Goal: Navigation & Orientation: Go to known website

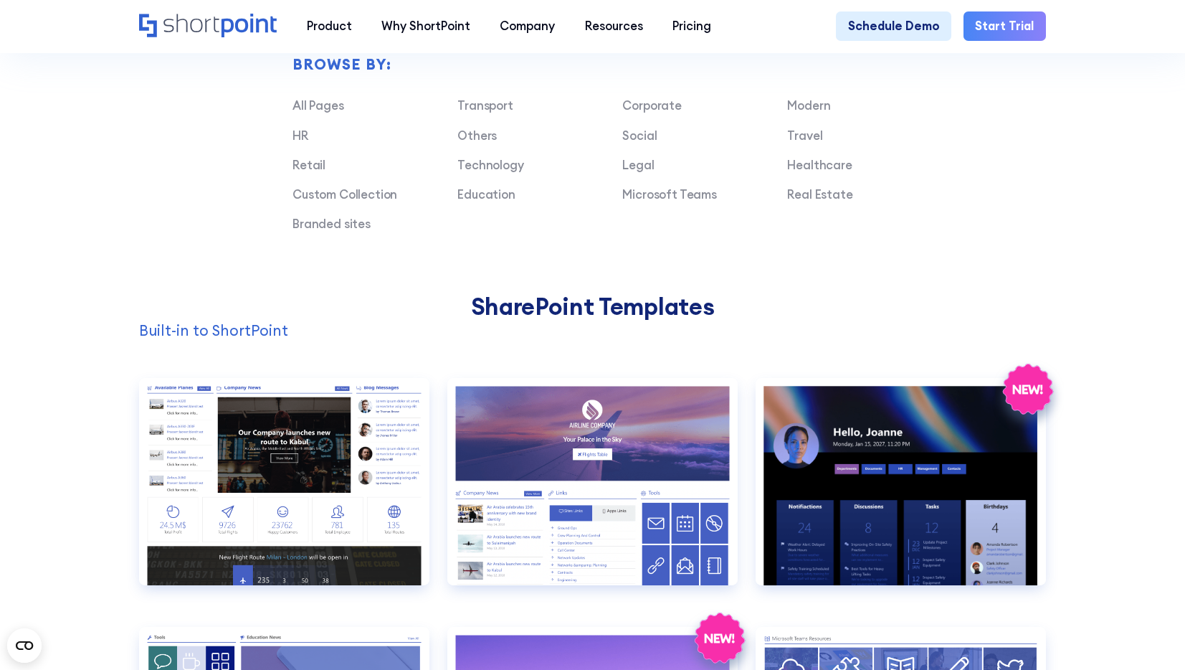
scroll to position [1367, 0]
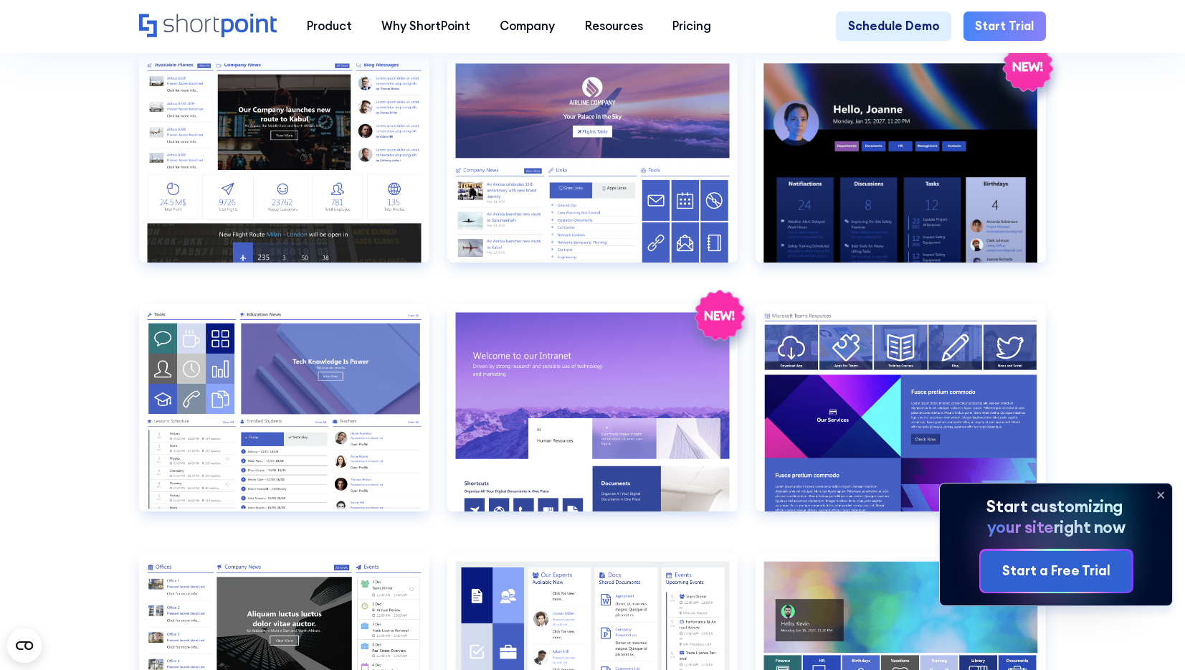
click at [181, 25] on icon "Home" at bounding box center [208, 26] width 138 height 24
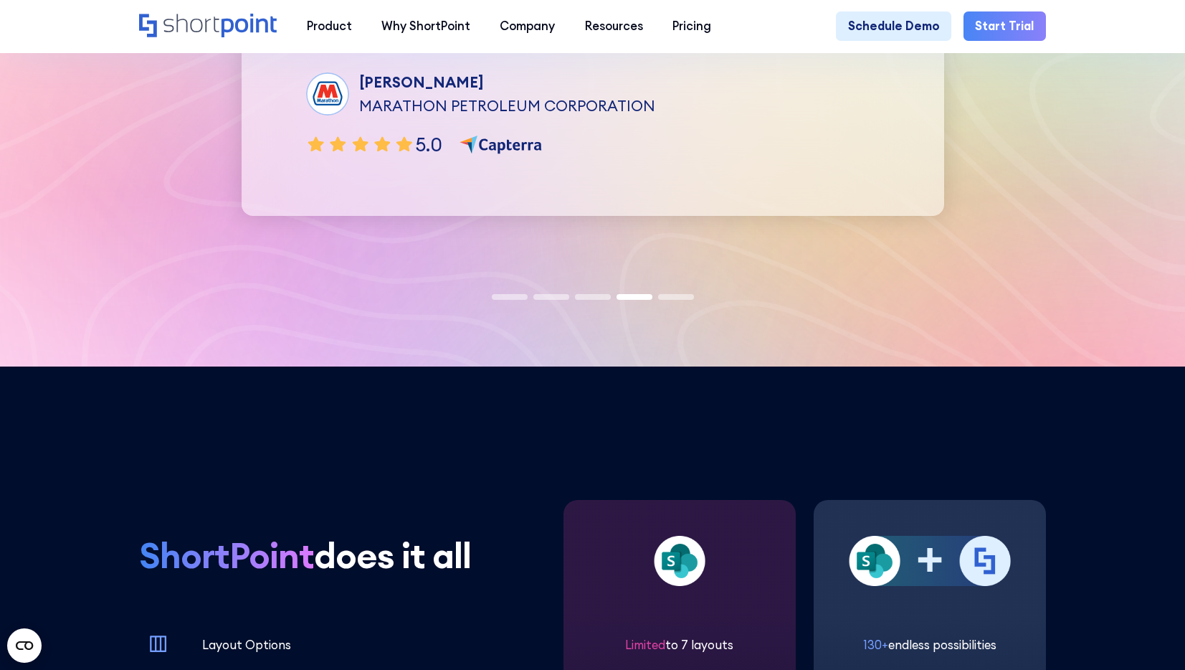
scroll to position [4241, 0]
